Goal: Transaction & Acquisition: Purchase product/service

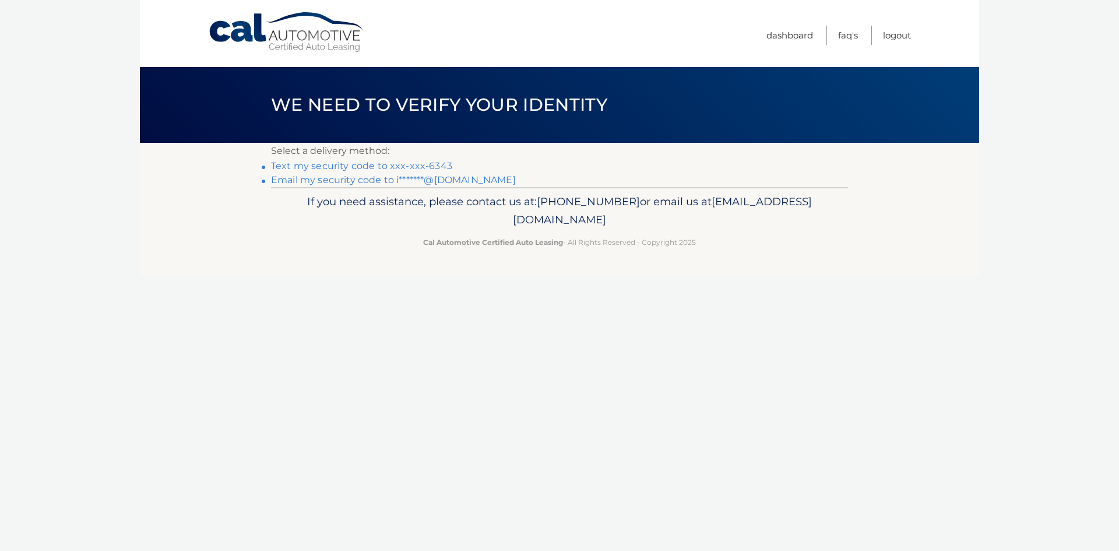
click at [409, 164] on link "Text my security code to xxx-xxx-6343" at bounding box center [361, 165] width 181 height 11
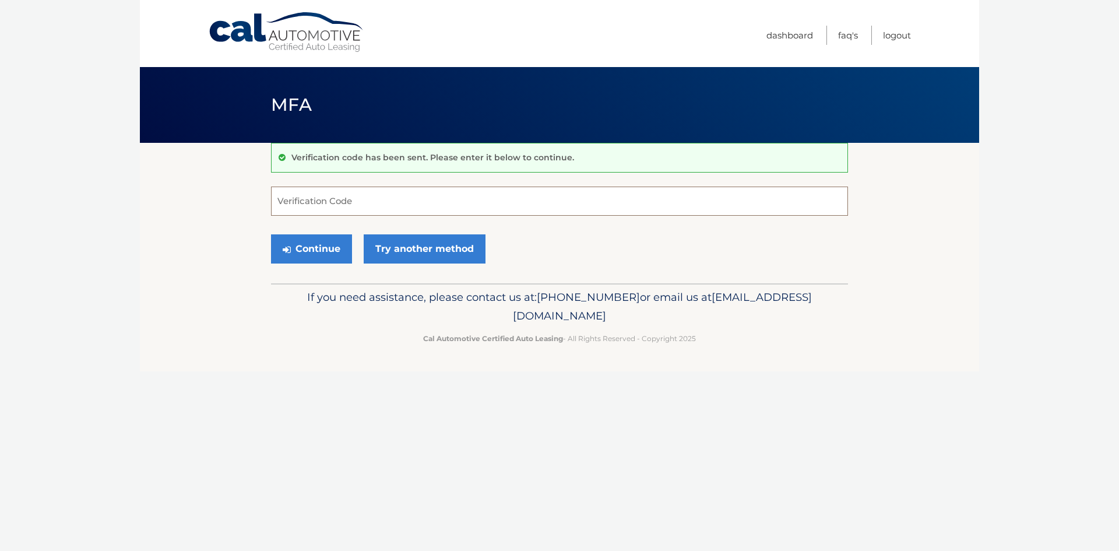
click at [391, 196] on input "Verification Code" at bounding box center [559, 200] width 577 height 29
type input "999486"
click at [315, 251] on button "Continue" at bounding box center [311, 248] width 81 height 29
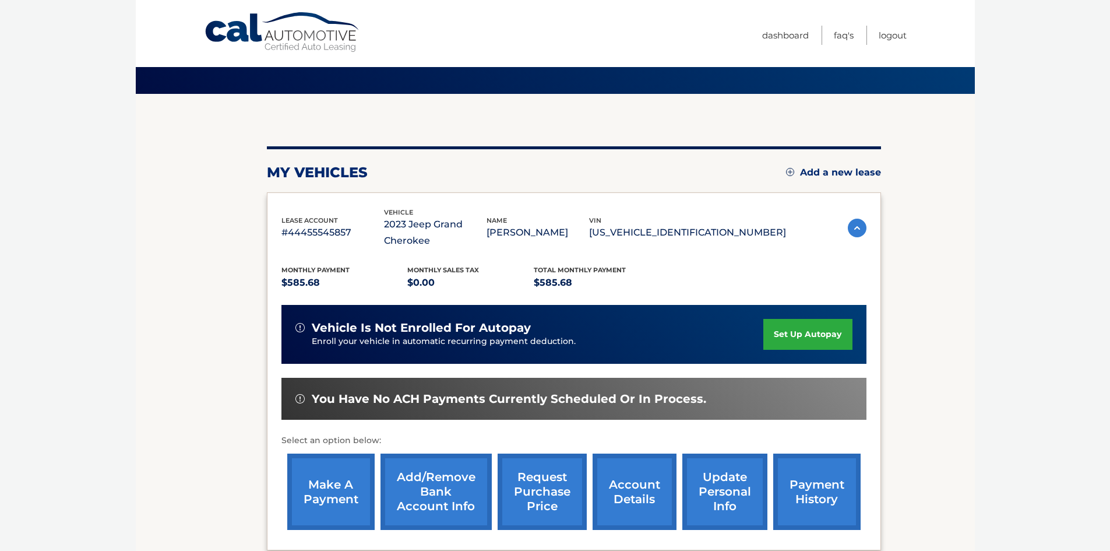
scroll to position [117, 0]
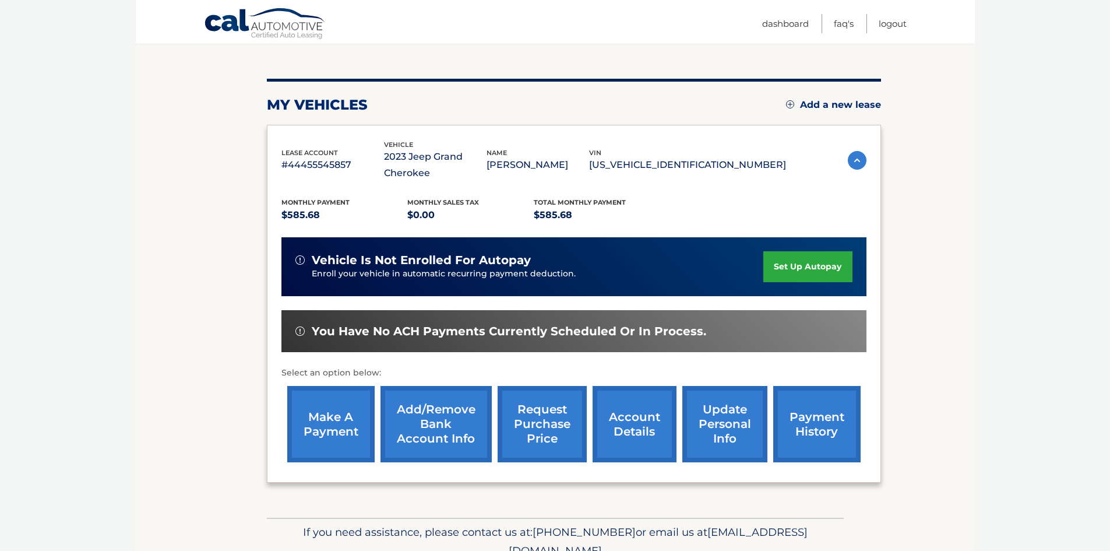
click at [318, 415] on link "make a payment" at bounding box center [330, 424] width 87 height 76
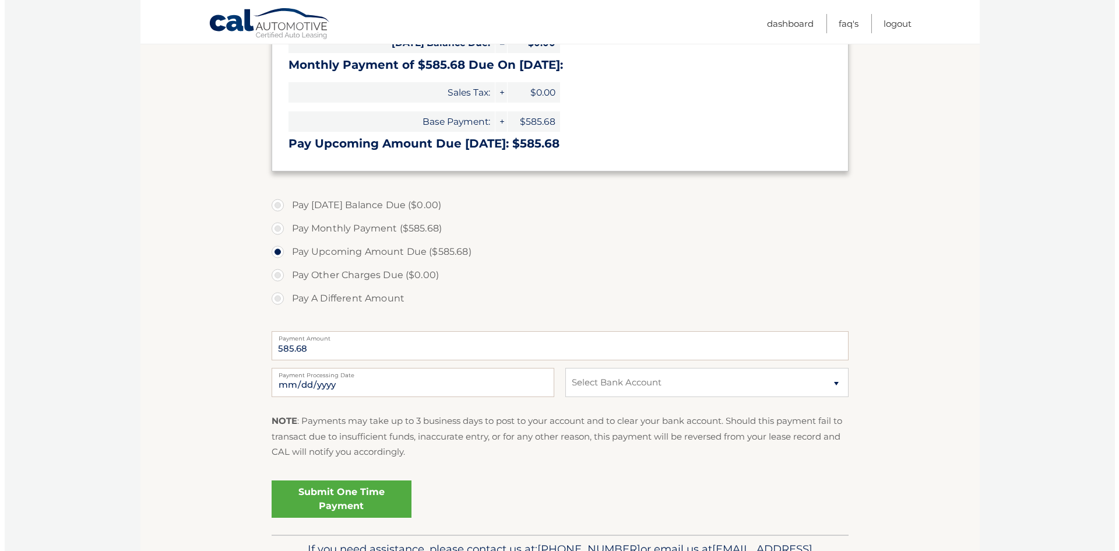
scroll to position [233, 0]
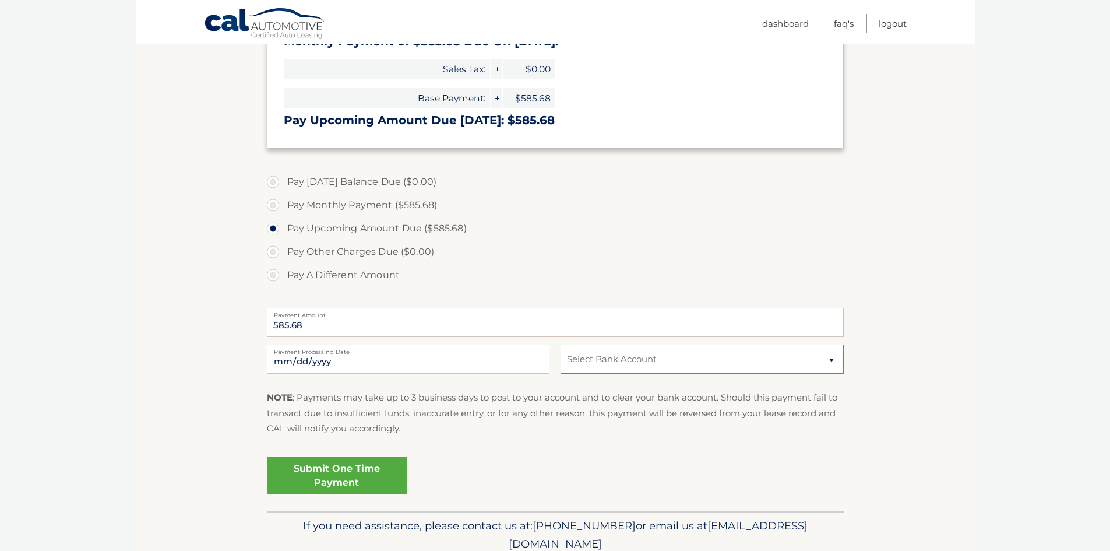
click at [833, 360] on select "Select Bank Account Checking CAPITAL ONE N.A. *****1991 Checking TEACHERS FCU *…" at bounding box center [702, 358] width 283 height 29
select select "OGFjNmM4ZDMtYTAxMy00YTJhLWEyNjEtNGI0YTRhN2VmMWNk"
click at [561, 344] on select "Select Bank Account Checking CAPITAL ONE N.A. *****1991 Checking TEACHERS FCU *…" at bounding box center [702, 358] width 283 height 29
click at [373, 474] on link "Submit One Time Payment" at bounding box center [337, 475] width 140 height 37
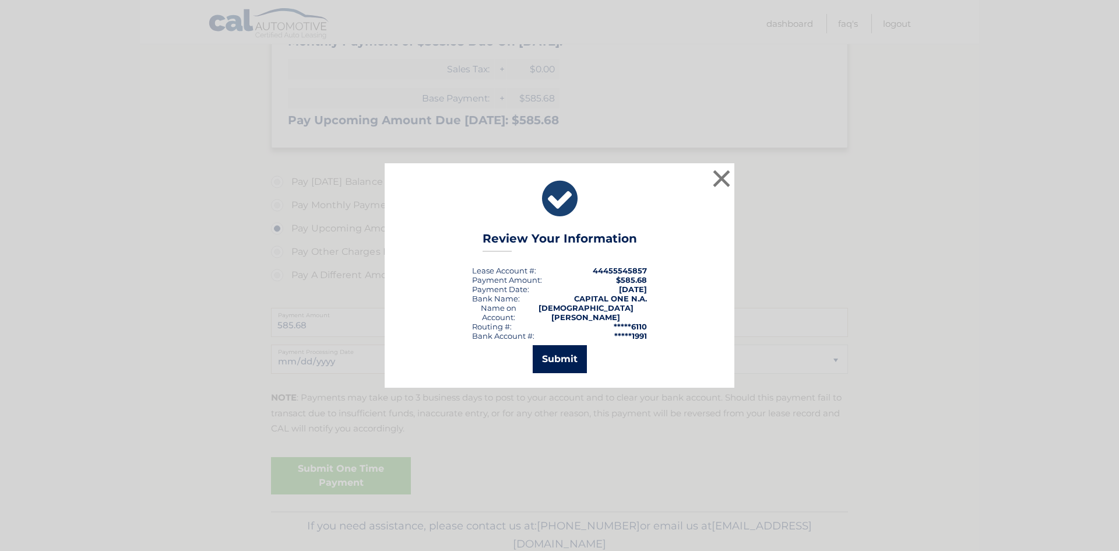
click at [561, 356] on button "Submit" at bounding box center [560, 359] width 54 height 28
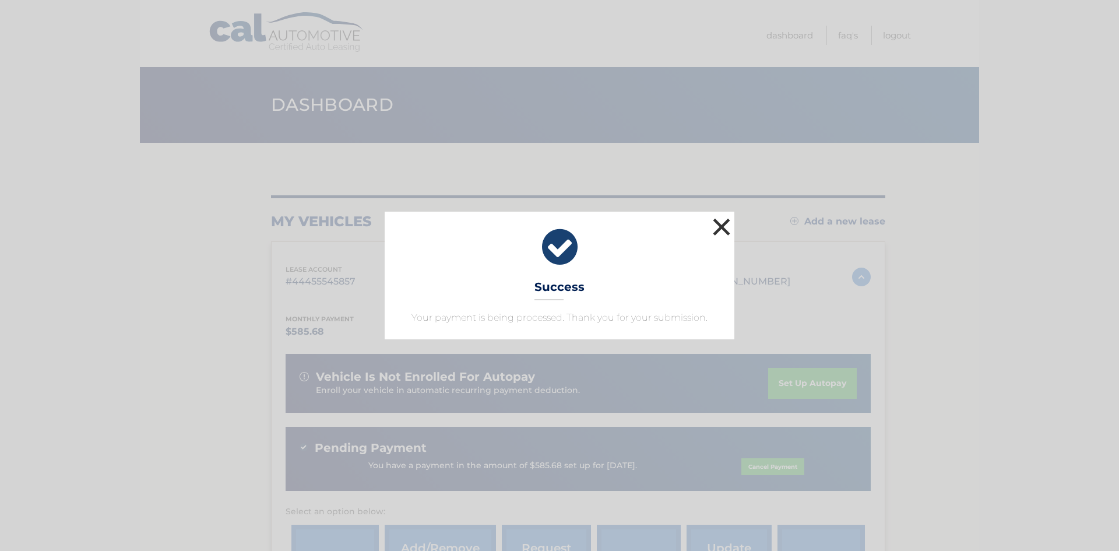
click at [718, 224] on button "×" at bounding box center [721, 226] width 23 height 23
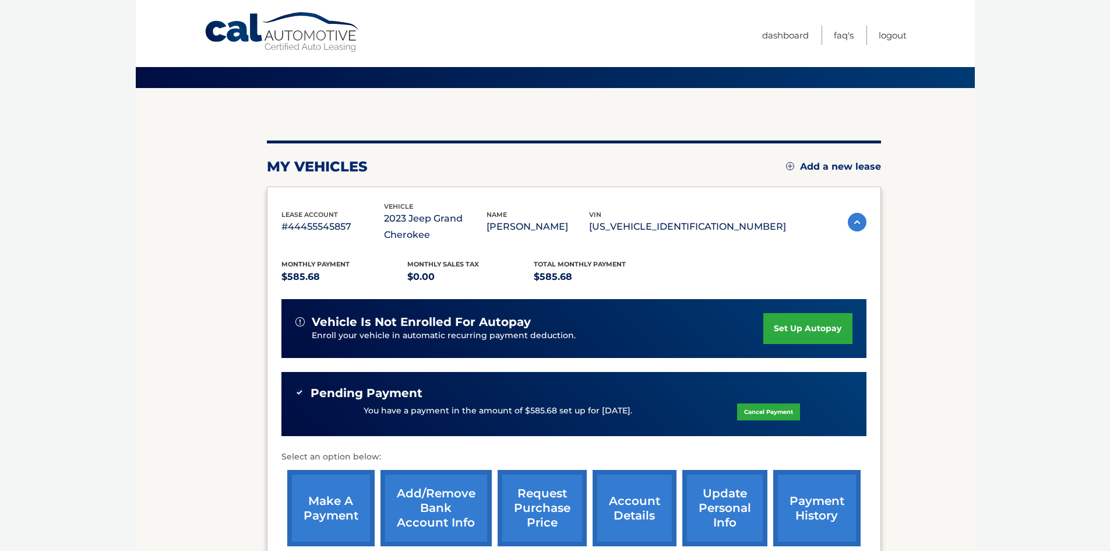
scroll to position [175, 0]
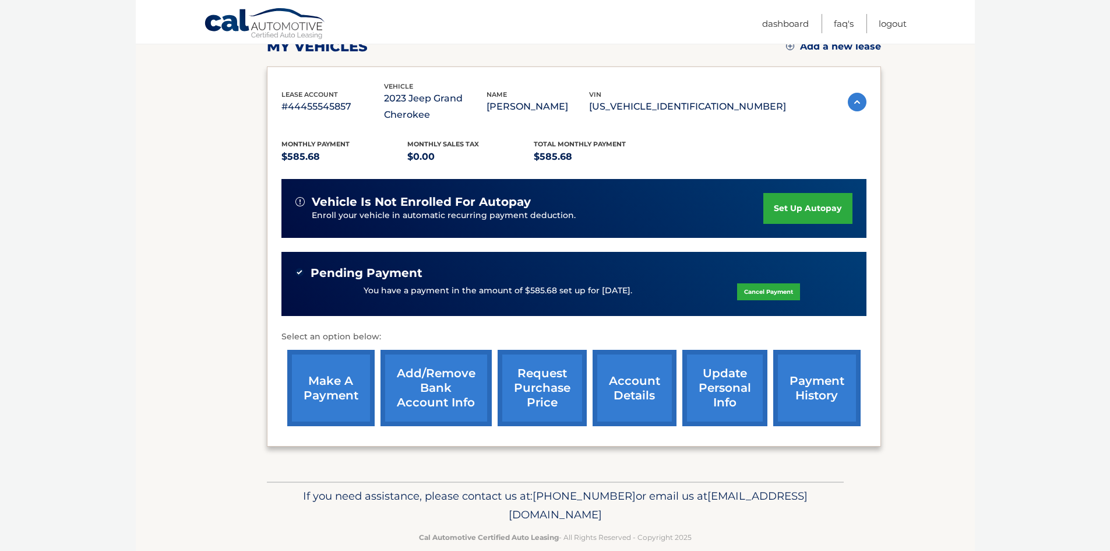
click at [554, 389] on link "request purchase price" at bounding box center [542, 388] width 89 height 76
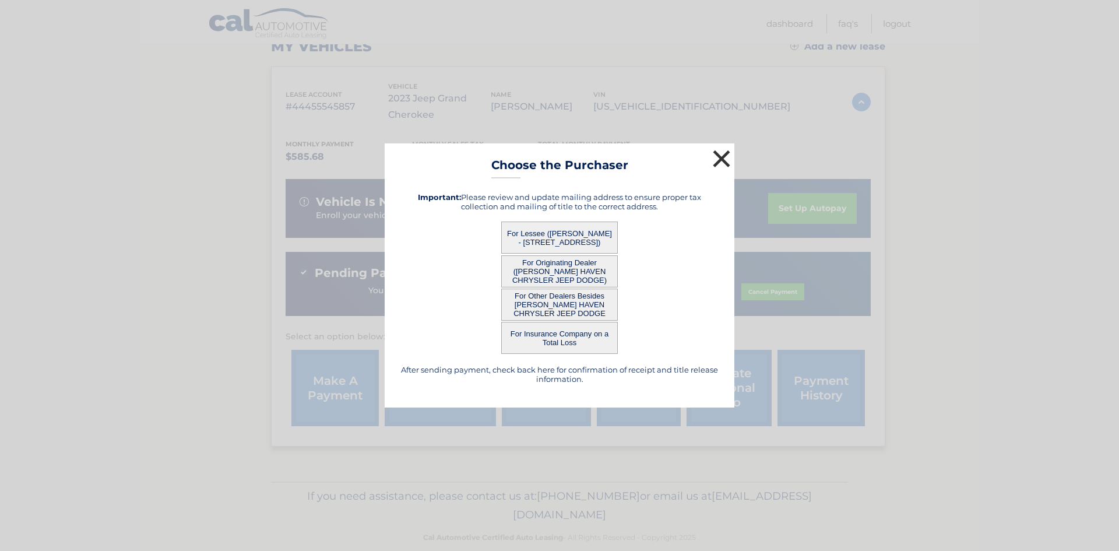
click at [716, 155] on button "×" at bounding box center [721, 158] width 23 height 23
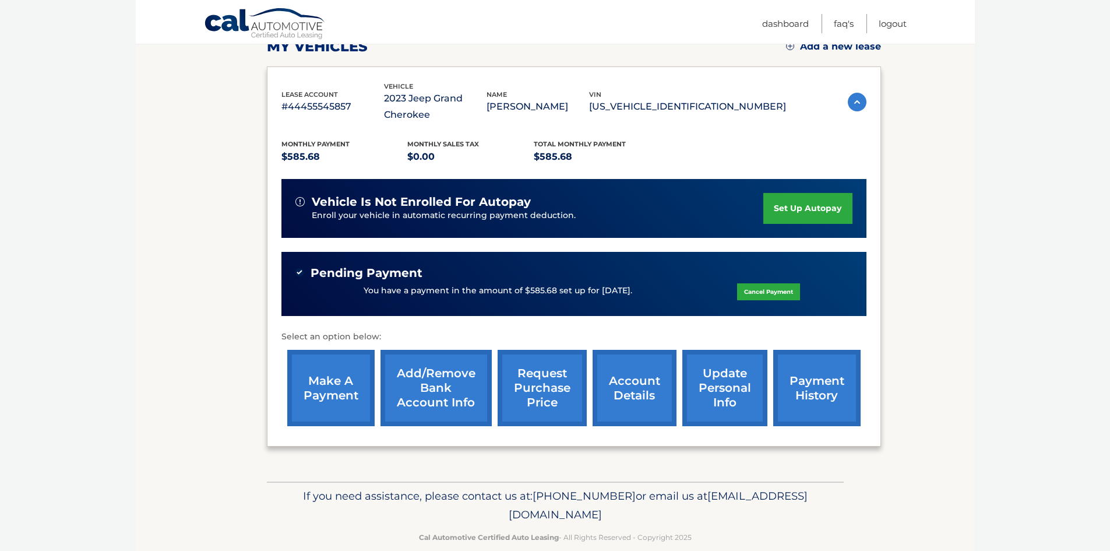
click at [645, 383] on link "account details" at bounding box center [635, 388] width 84 height 76
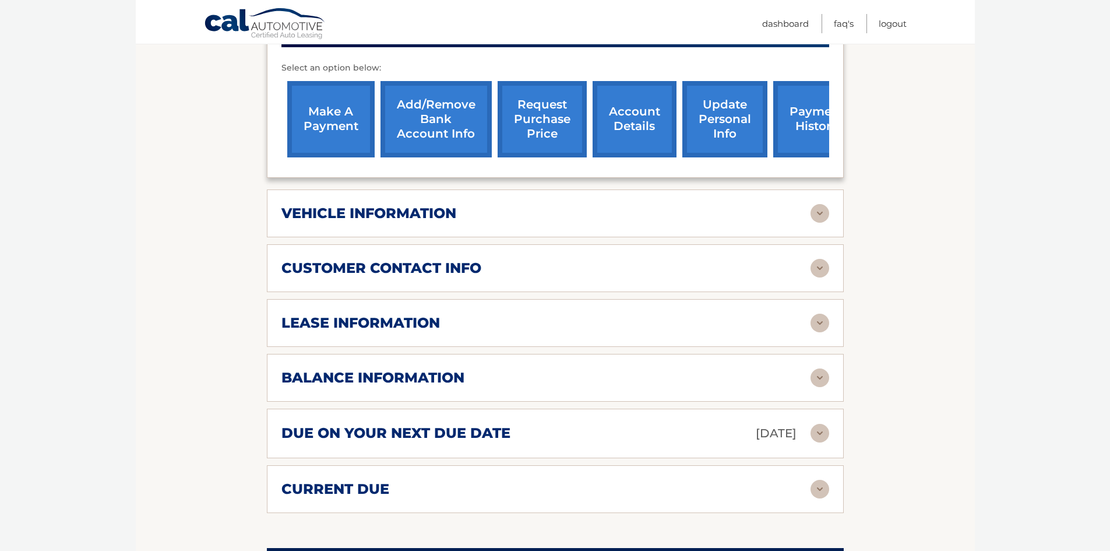
scroll to position [466, 0]
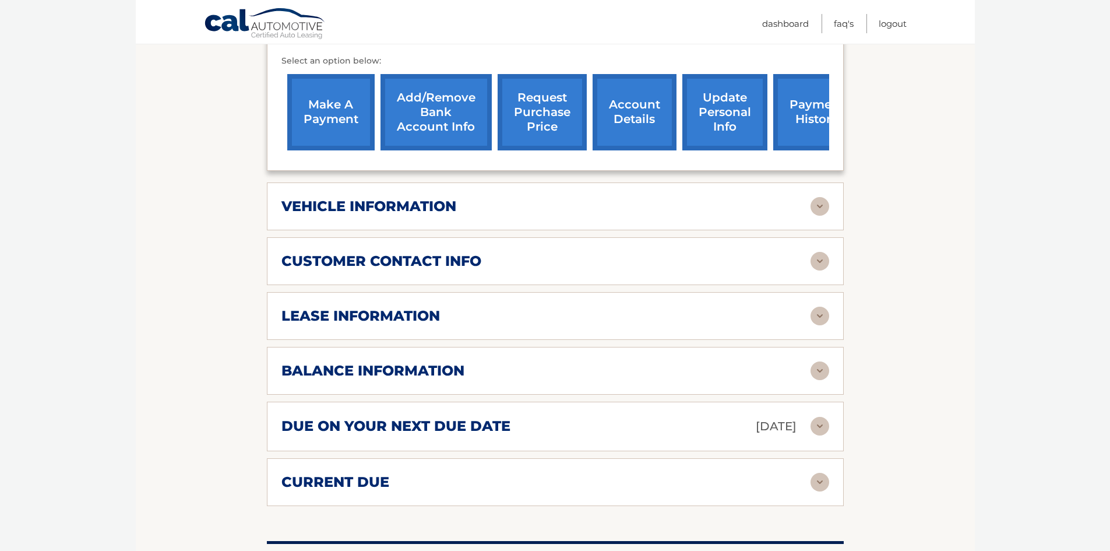
click at [819, 313] on img at bounding box center [820, 315] width 19 height 19
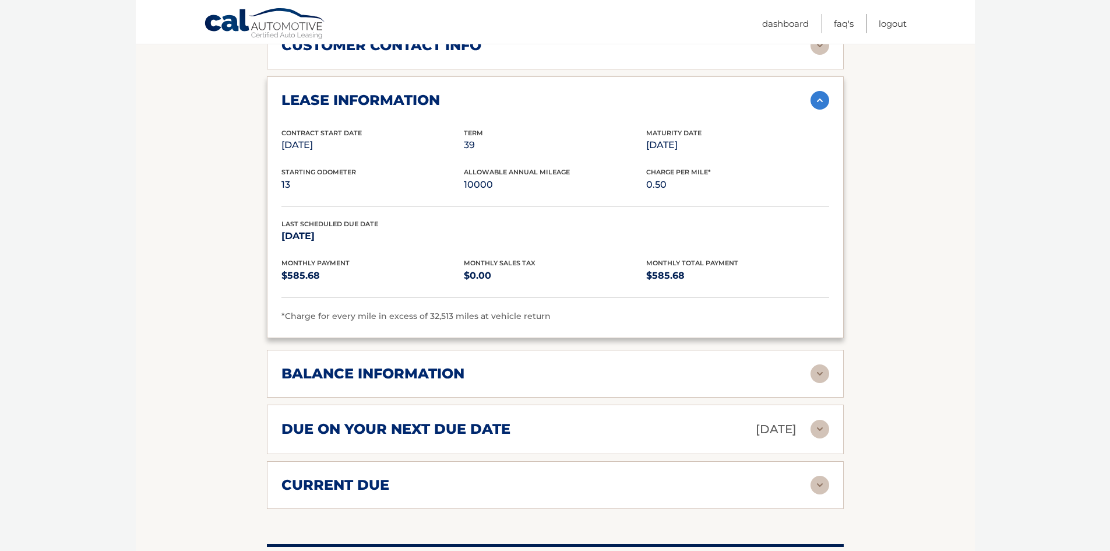
scroll to position [699, 0]
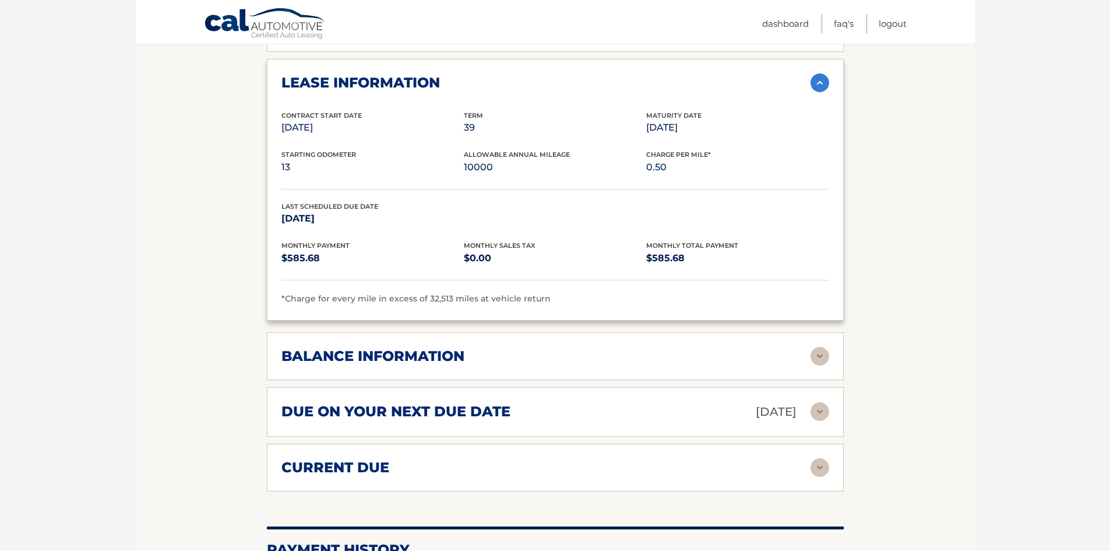
click at [823, 354] on img at bounding box center [820, 356] width 19 height 19
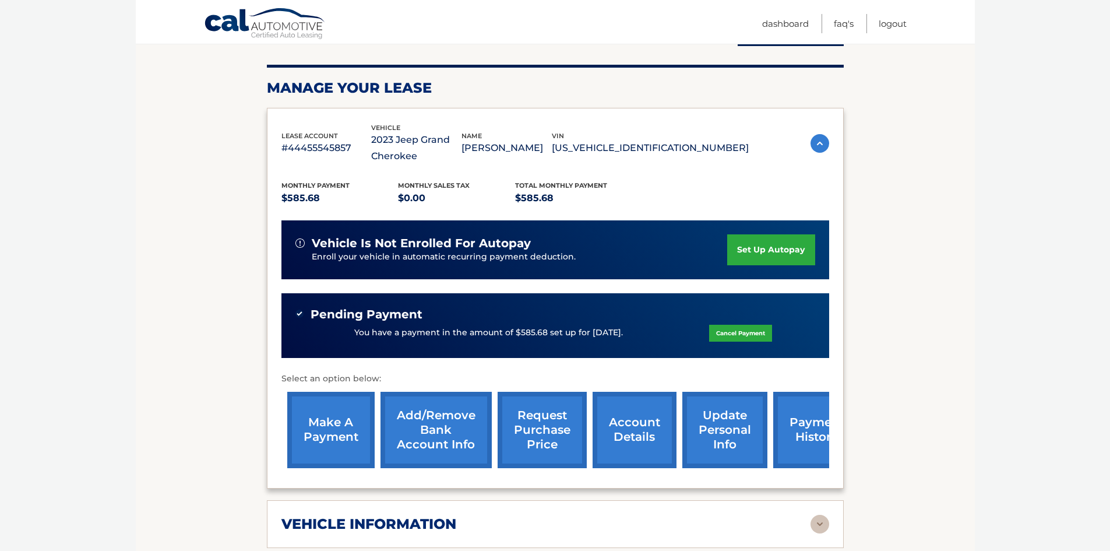
scroll to position [0, 0]
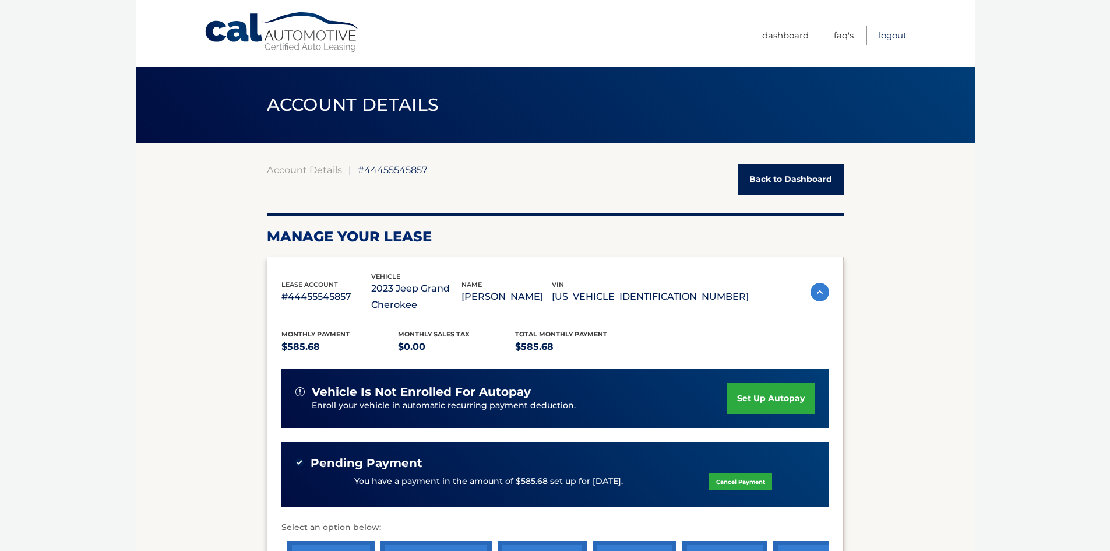
click at [894, 33] on link "Logout" at bounding box center [893, 35] width 28 height 19
